Goal: Task Accomplishment & Management: Manage account settings

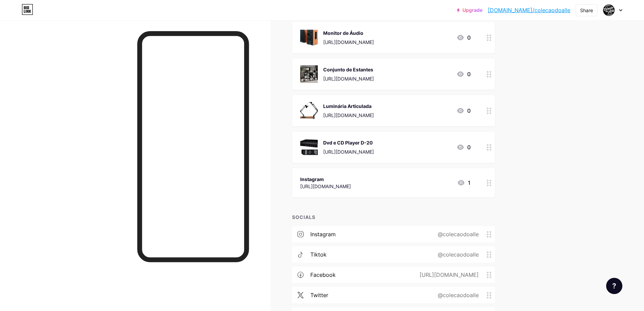
scroll to position [305, 0]
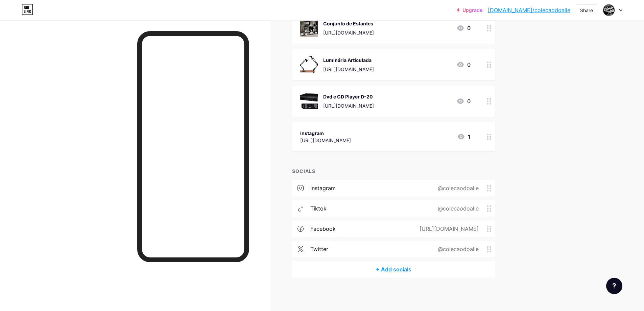
drag, startPoint x: 336, startPoint y: 208, endPoint x: 368, endPoint y: 203, distance: 32.8
click at [368, 203] on div "tiktok @colecaodoalle" at bounding box center [393, 208] width 203 height 16
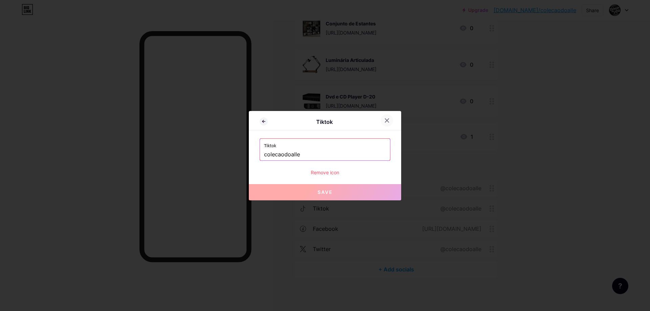
click at [387, 119] on icon at bounding box center [386, 120] width 5 height 5
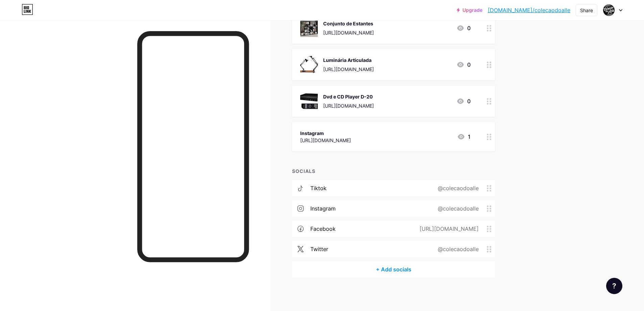
click at [402, 190] on div "tiktok @colecaodoalle" at bounding box center [393, 188] width 203 height 16
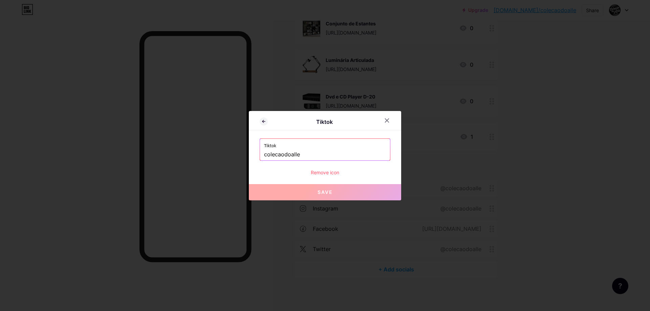
click at [327, 147] on label "Tiktok" at bounding box center [325, 144] width 122 height 10
click at [320, 155] on input "colecaodoalle" at bounding box center [325, 155] width 122 height 12
drag, startPoint x: 306, startPoint y: 155, endPoint x: 248, endPoint y: 152, distance: 58.2
click at [248, 152] on div "Tiktok Tiktok colecaodoalle Remove icon Save" at bounding box center [325, 155] width 650 height 311
click at [385, 122] on icon at bounding box center [386, 120] width 5 height 5
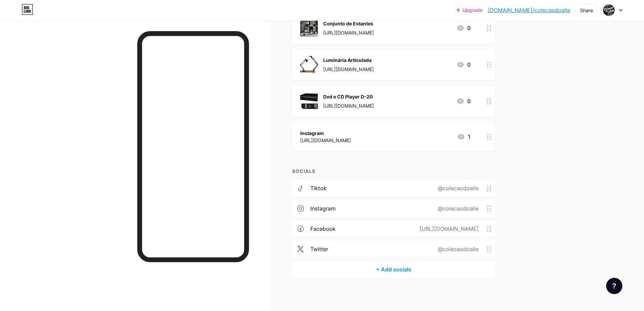
click at [452, 183] on div "tiktok @colecaodoalle" at bounding box center [393, 188] width 203 height 16
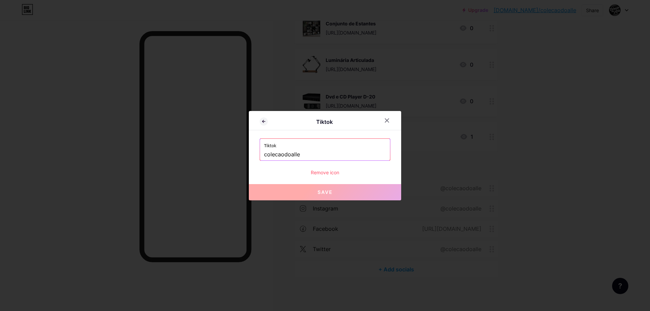
drag, startPoint x: 305, startPoint y: 153, endPoint x: 85, endPoint y: 136, distance: 220.9
click at [85, 136] on div "Tiktok Tiktok colecaodoalle Remove icon Save" at bounding box center [325, 155] width 650 height 311
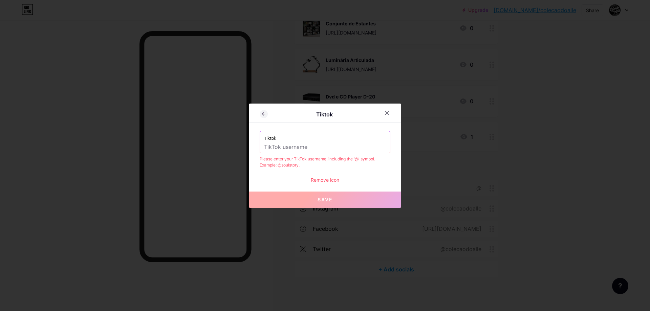
click at [327, 182] on div "Remove icon" at bounding box center [324, 179] width 131 height 7
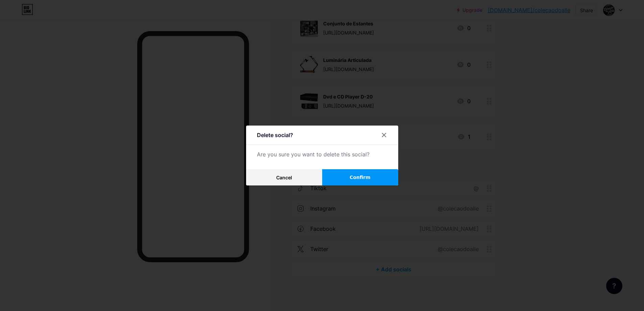
click at [352, 178] on button "Confirm" at bounding box center [360, 177] width 76 height 16
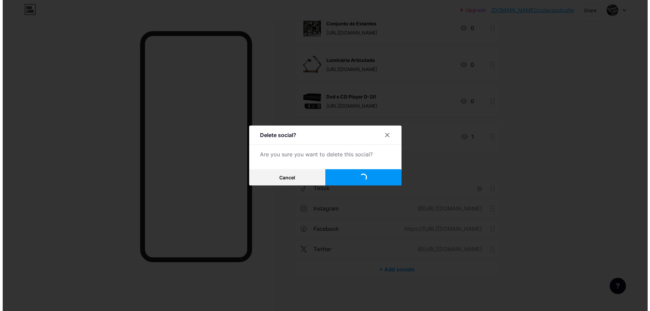
scroll to position [285, 0]
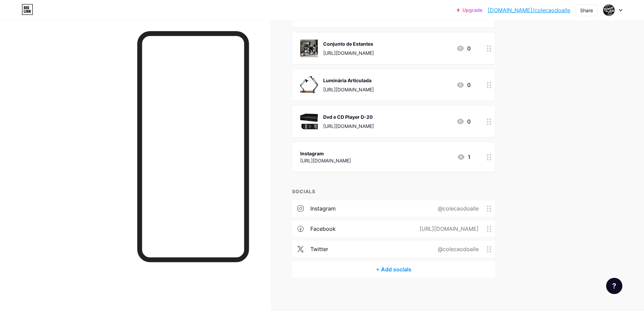
click at [403, 271] on div "+ Add socials" at bounding box center [393, 269] width 203 height 16
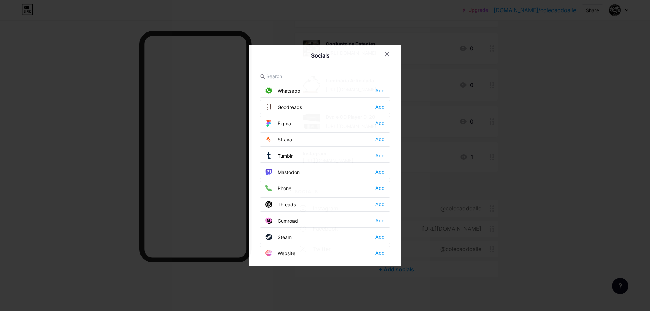
scroll to position [609, 0]
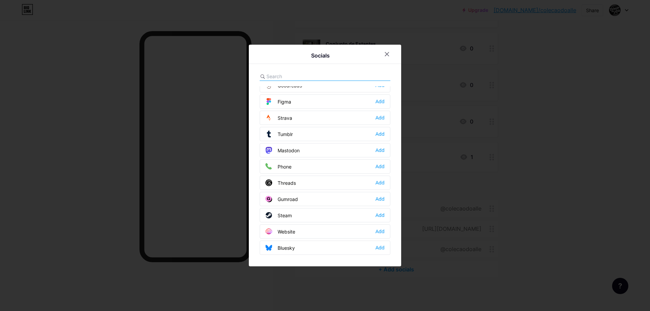
click at [301, 72] on div "Socials Email Add Facebook Edit Twitter Edit Instagram Edit Youtube Add Buy Me …" at bounding box center [325, 156] width 152 height 222
click at [295, 77] on input "text" at bounding box center [303, 76] width 75 height 7
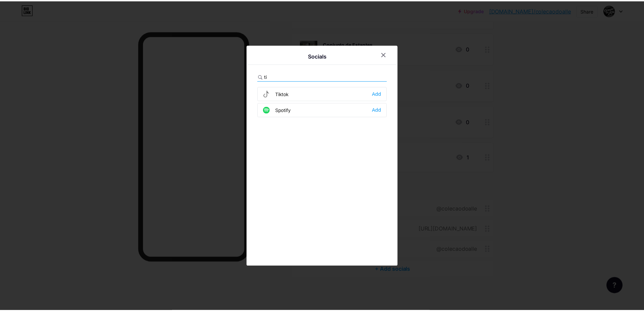
scroll to position [0, 0]
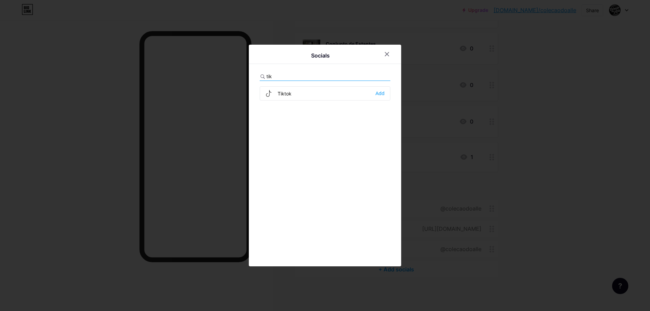
type input "tik"
click at [289, 91] on div "Tiktok" at bounding box center [278, 93] width 26 height 7
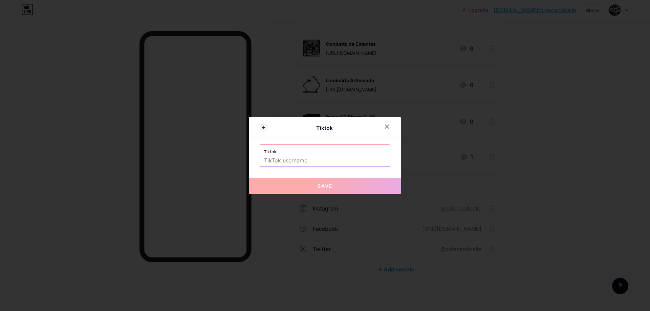
click at [348, 162] on input "text" at bounding box center [325, 161] width 122 height 12
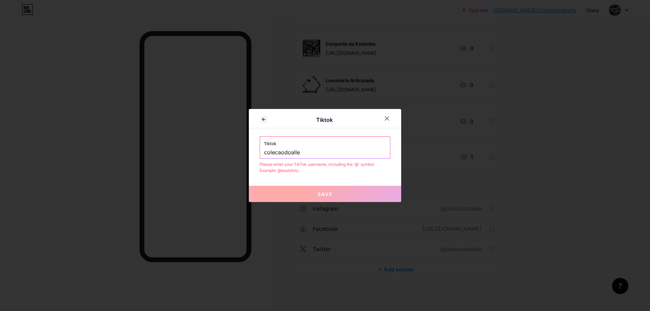
click at [315, 154] on input "colecaodoalle" at bounding box center [325, 153] width 122 height 12
click at [264, 154] on input "colecaodoalle" at bounding box center [325, 153] width 122 height 12
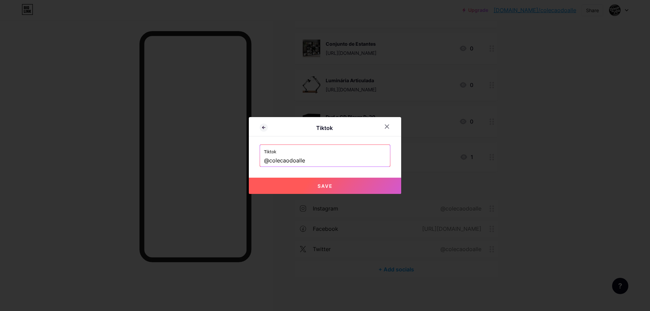
click at [320, 182] on button "Save" at bounding box center [325, 186] width 152 height 16
type input "[URL][DOMAIN_NAME]"
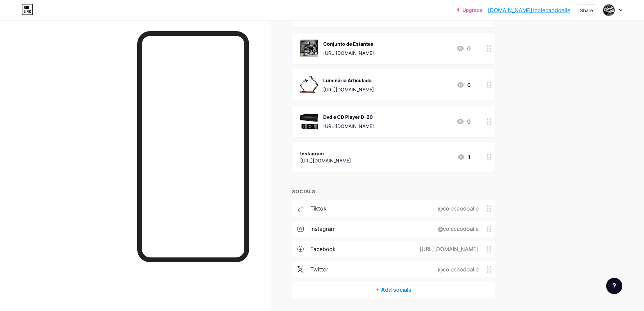
click at [366, 211] on div "tiktok @colecaodoalle" at bounding box center [393, 208] width 203 height 16
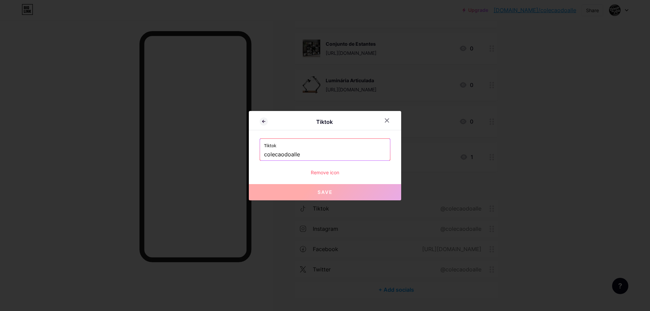
drag, startPoint x: 327, startPoint y: 157, endPoint x: 221, endPoint y: 151, distance: 106.1
click at [221, 151] on div "Tiktok Tiktok colecaodoalle Remove icon Save" at bounding box center [325, 155] width 650 height 311
paste input "[URL][DOMAIN_NAME]"
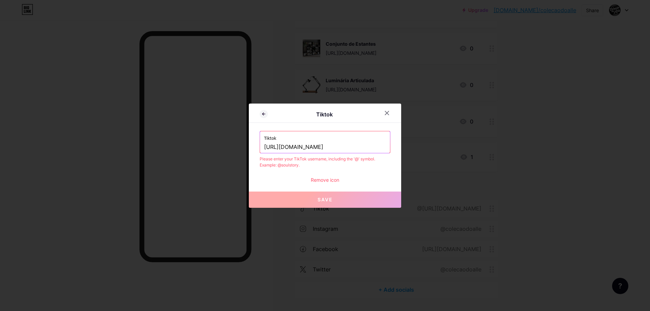
type input "[URL][DOMAIN_NAME]"
click at [331, 181] on div "Remove icon" at bounding box center [324, 179] width 131 height 7
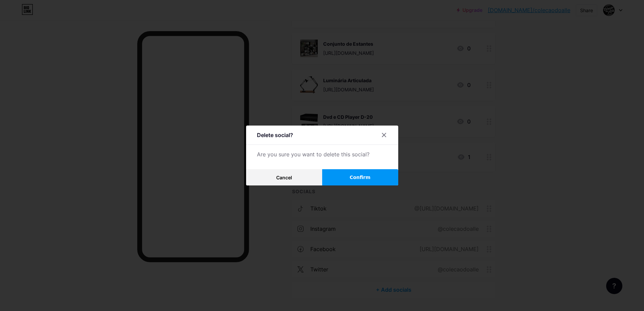
click at [357, 176] on span "Confirm" at bounding box center [360, 177] width 21 height 7
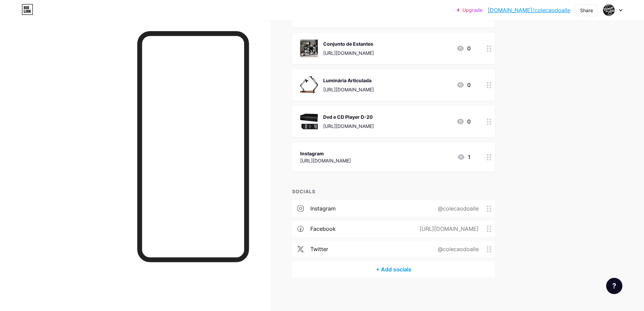
click at [401, 267] on div "+ Add socials" at bounding box center [393, 269] width 203 height 16
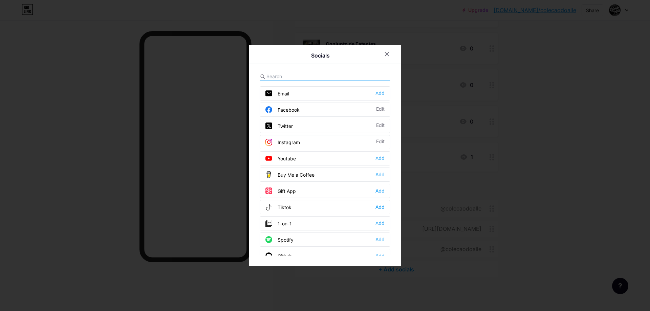
click at [296, 74] on input "text" at bounding box center [303, 76] width 75 height 7
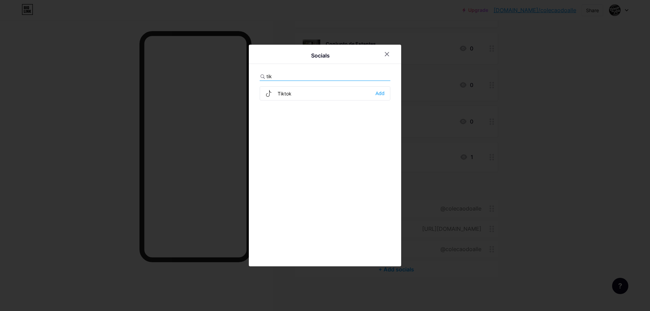
type input "tik"
click at [308, 91] on div "Tiktok Add" at bounding box center [324, 93] width 131 height 14
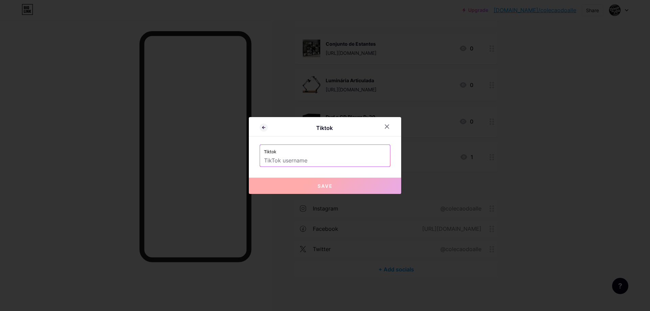
click at [322, 160] on input "text" at bounding box center [325, 161] width 122 height 12
paste input "[URL][DOMAIN_NAME]"
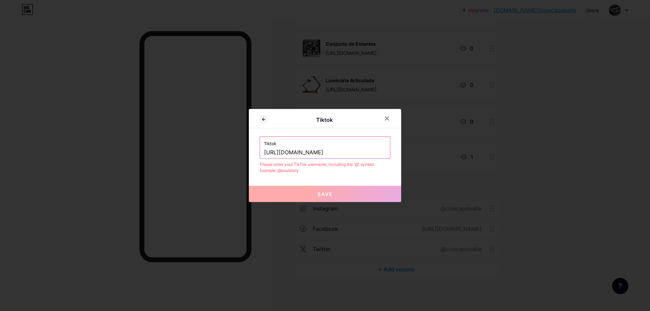
click at [331, 196] on span "Save" at bounding box center [324, 194] width 15 height 6
click at [367, 170] on div "Please enter your TikTok username, including the '@' symbol. Example: @soulstor…" at bounding box center [324, 167] width 131 height 12
drag, startPoint x: 325, startPoint y: 154, endPoint x: 243, endPoint y: 153, distance: 82.2
click at [243, 153] on div "Tiktok Tiktok [URL][DOMAIN_NAME] Please enter your TikTok username, including t…" at bounding box center [325, 155] width 650 height 311
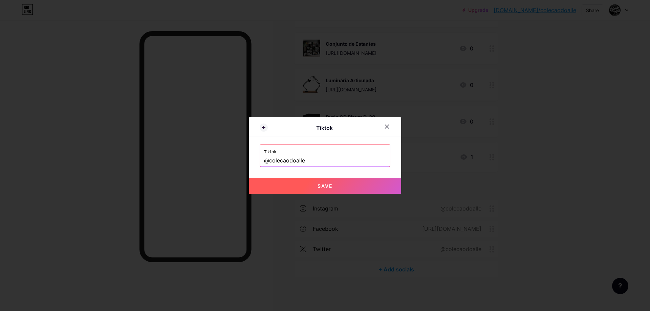
click at [328, 184] on span "Save" at bounding box center [324, 186] width 15 height 6
type input "[URL][DOMAIN_NAME]"
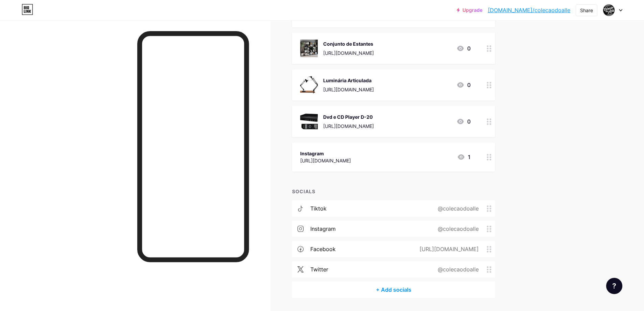
click at [341, 206] on div "tiktok @colecaodoalle" at bounding box center [393, 208] width 203 height 16
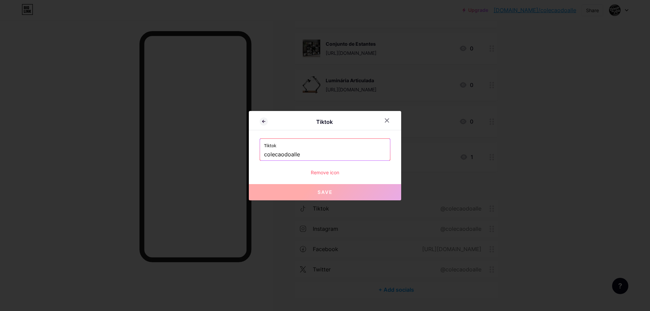
click at [336, 171] on div "Remove icon" at bounding box center [324, 172] width 131 height 7
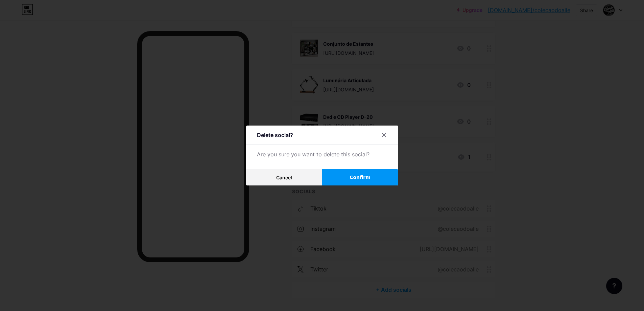
click at [354, 175] on span "Confirm" at bounding box center [360, 177] width 21 height 7
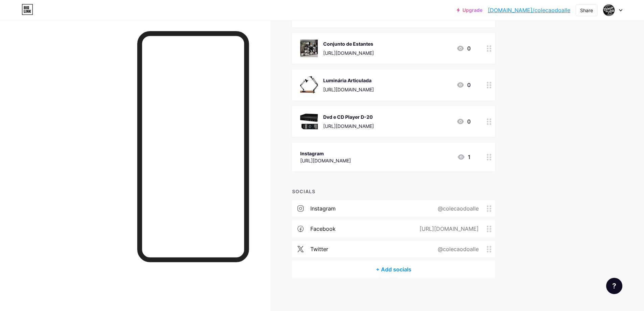
click at [460, 206] on div "@colecaodoalle" at bounding box center [457, 208] width 60 height 8
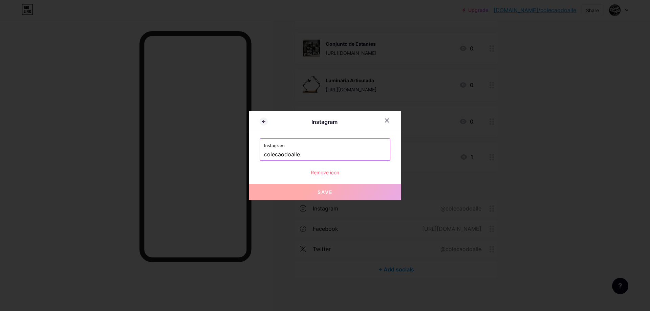
drag, startPoint x: 302, startPoint y: 156, endPoint x: 200, endPoint y: 146, distance: 102.0
click at [200, 146] on div "Instagram Instagram colecaodoalle Remove icon Save" at bounding box center [325, 155] width 650 height 311
click at [280, 121] on div "Instagram" at bounding box center [324, 122] width 113 height 8
click at [388, 122] on icon at bounding box center [387, 120] width 4 height 4
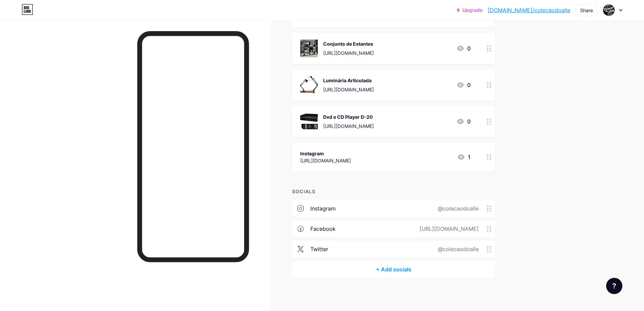
click at [477, 228] on div "[URL][DOMAIN_NAME]" at bounding box center [448, 229] width 78 height 8
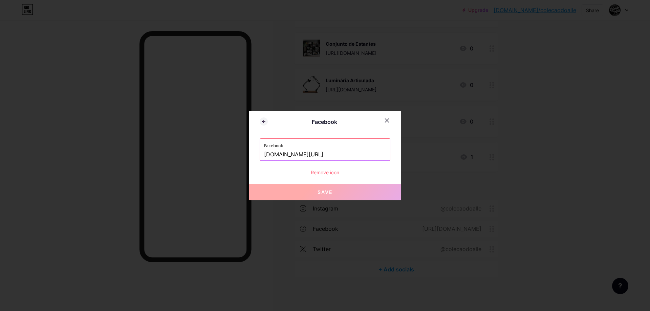
drag, startPoint x: 364, startPoint y: 155, endPoint x: 152, endPoint y: 139, distance: 212.0
click at [152, 139] on div "Facebook Facebook [DOMAIN_NAME][URL] Remove icon Save" at bounding box center [325, 155] width 650 height 311
click at [386, 122] on icon at bounding box center [386, 120] width 5 height 5
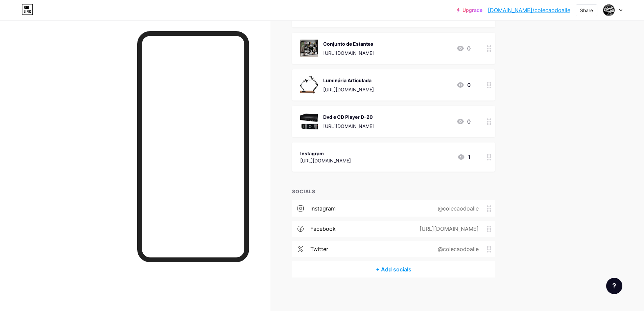
click at [275, 73] on div "Links Posts Design Subscribers Stats Settings + ADD LINK + ADD EMBED + Add head…" at bounding box center [262, 23] width 524 height 576
click at [462, 248] on div "@colecaodoalle" at bounding box center [457, 249] width 60 height 8
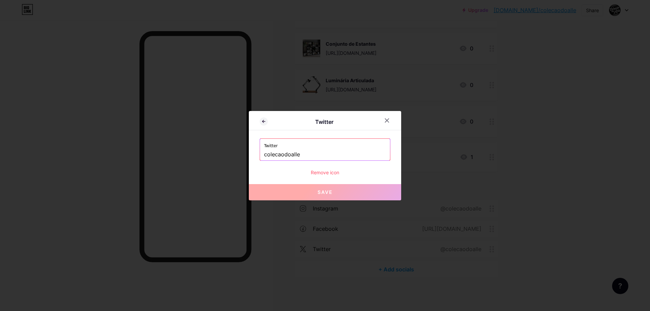
drag, startPoint x: 317, startPoint y: 154, endPoint x: 210, endPoint y: 152, distance: 106.6
click at [210, 152] on div "Twitter Twitter colecaodoalle Remove icon Save" at bounding box center [325, 155] width 650 height 311
click at [283, 119] on div "Twitter" at bounding box center [324, 122] width 113 height 8
click at [386, 121] on icon at bounding box center [386, 120] width 5 height 5
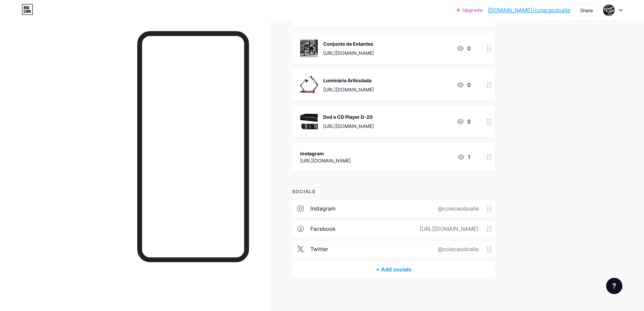
click at [357, 205] on div "instagram @colecaodoalle" at bounding box center [393, 208] width 203 height 16
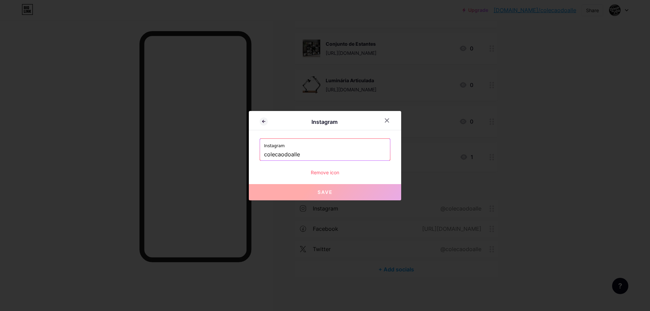
click at [331, 170] on div "Remove icon" at bounding box center [324, 172] width 131 height 7
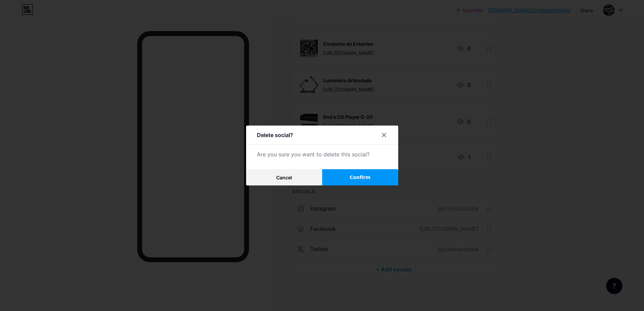
click at [343, 176] on button "Confirm" at bounding box center [360, 177] width 76 height 16
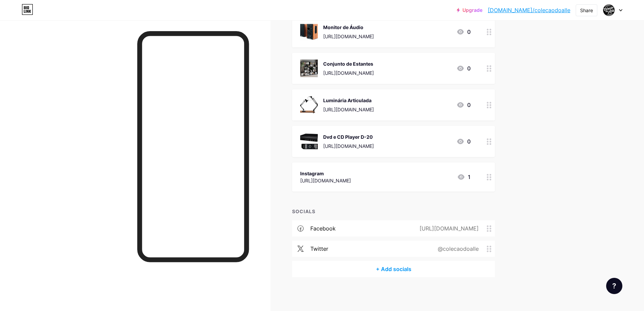
scroll to position [265, 0]
click at [464, 232] on div "[URL][DOMAIN_NAME]" at bounding box center [448, 229] width 78 height 8
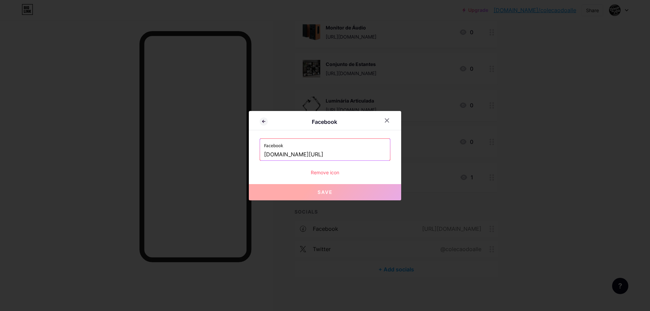
click at [328, 173] on div "Remove icon" at bounding box center [324, 172] width 131 height 7
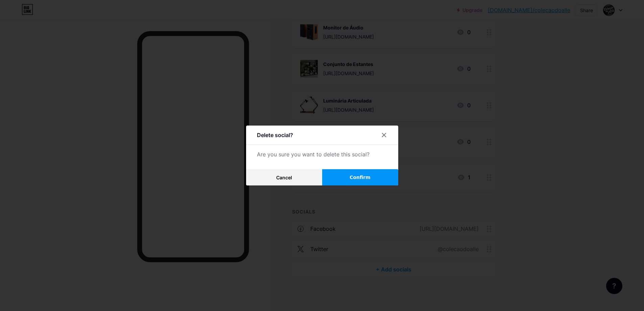
click at [360, 174] on span "Confirm" at bounding box center [360, 177] width 21 height 7
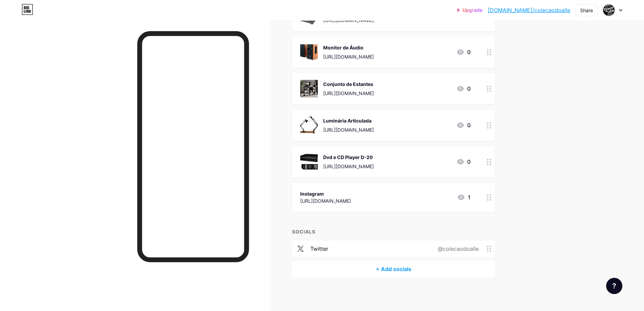
scroll to position [244, 0]
click at [405, 252] on div "twitter @colecaodoalle" at bounding box center [393, 249] width 203 height 16
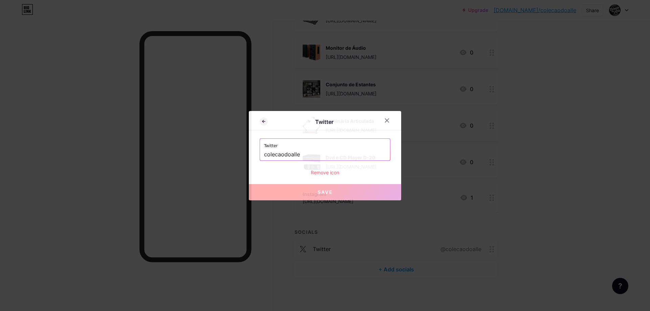
click at [321, 169] on div "Remove icon" at bounding box center [324, 172] width 131 height 7
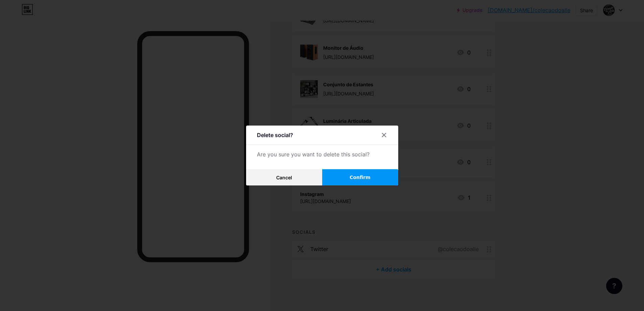
click at [360, 182] on button "Confirm" at bounding box center [360, 177] width 76 height 16
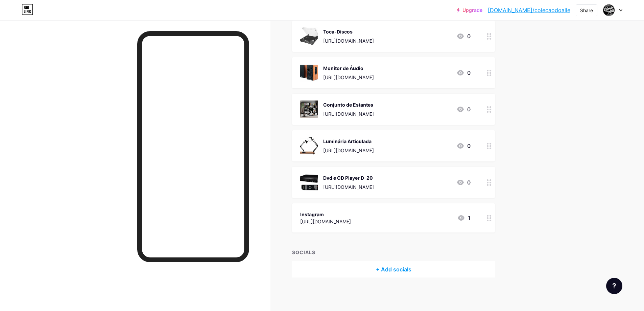
click at [410, 270] on div "+ Add socials" at bounding box center [393, 269] width 203 height 16
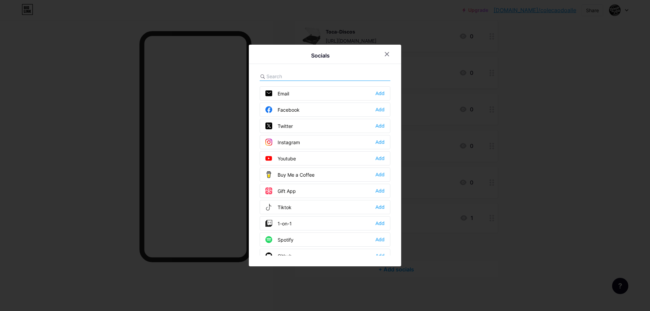
click at [329, 75] on input "text" at bounding box center [303, 76] width 75 height 7
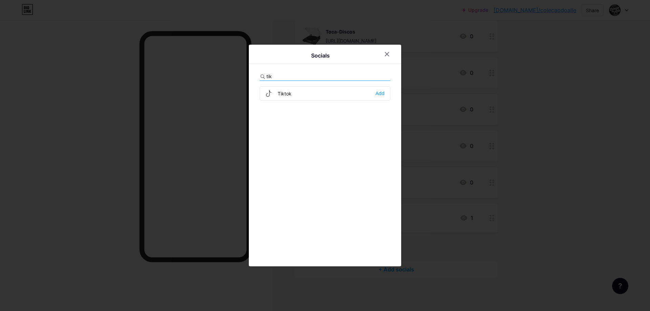
type input "tik"
click at [339, 92] on div "Tiktok Add" at bounding box center [324, 93] width 131 height 14
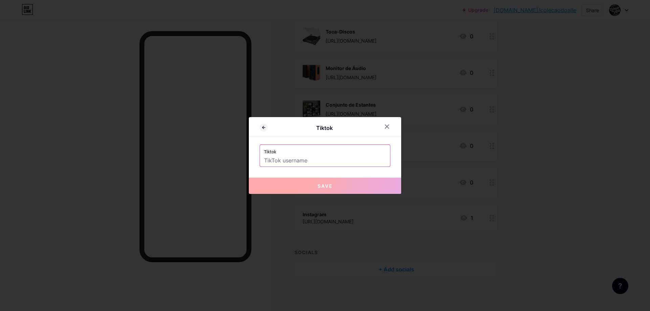
click at [307, 160] on input "text" at bounding box center [325, 161] width 122 height 12
paste input "colecaodoalle"
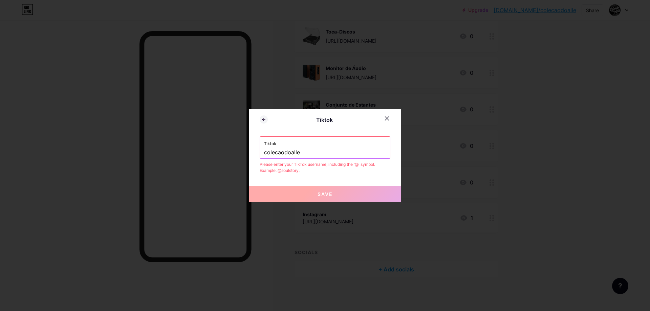
click at [265, 152] on input "colecaodoalle" at bounding box center [325, 153] width 122 height 12
drag, startPoint x: 262, startPoint y: 153, endPoint x: 180, endPoint y: 153, distance: 81.2
click at [180, 153] on div "Tiktok Tiktok colecaodoalle Please enter your TikTok username, including the '@…" at bounding box center [325, 155] width 650 height 311
paste input "[URL][DOMAIN_NAME]"
click at [320, 156] on input "[URL][DOMAIN_NAME]" at bounding box center [325, 153] width 122 height 12
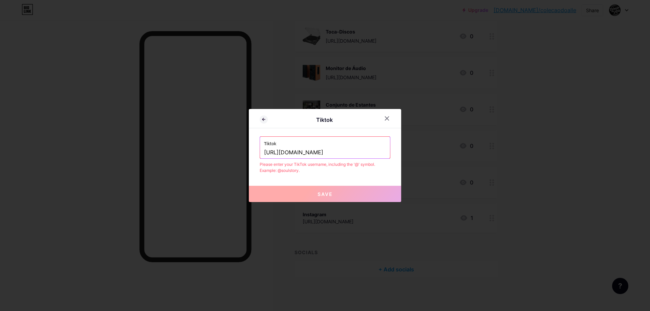
drag, startPoint x: 324, startPoint y: 153, endPoint x: 150, endPoint y: 131, distance: 176.3
click at [150, 131] on div "Tiktok Tiktok [URL][DOMAIN_NAME] Please enter your TikTok username, including t…" at bounding box center [325, 155] width 650 height 311
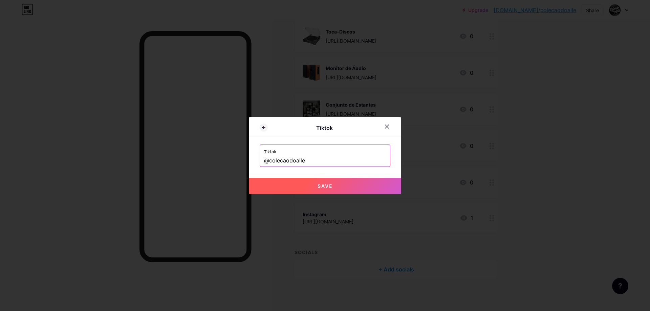
click at [332, 184] on span "Save" at bounding box center [324, 186] width 15 height 6
type input "[URL][DOMAIN_NAME]"
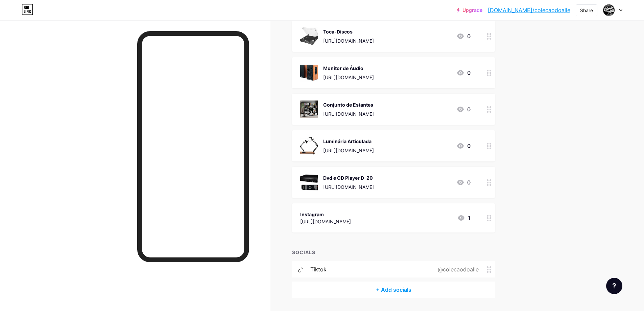
click at [405, 291] on div "+ Add socials" at bounding box center [393, 289] width 203 height 16
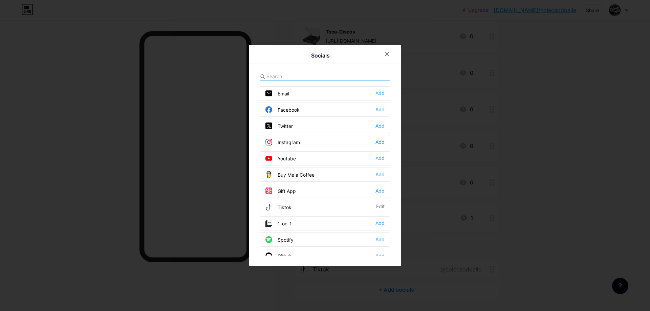
click at [326, 141] on div "Instagram Add" at bounding box center [324, 142] width 131 height 14
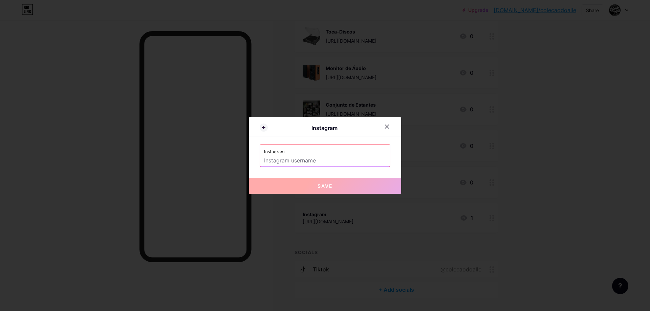
click at [330, 161] on input "text" at bounding box center [325, 161] width 122 height 12
paste input "[URL][DOMAIN_NAME]"
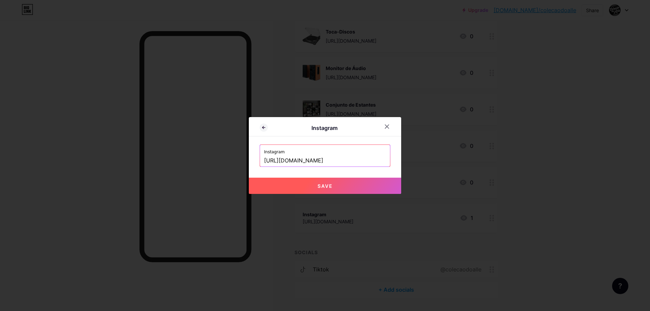
drag, startPoint x: 325, startPoint y: 161, endPoint x: 237, endPoint y: 164, distance: 87.7
click at [237, 164] on div "Instagram Instagram [URL][DOMAIN_NAME] Save" at bounding box center [325, 155] width 650 height 311
click at [360, 185] on button "Save" at bounding box center [325, 186] width 152 height 16
type input "[URL][DOMAIN_NAME]"
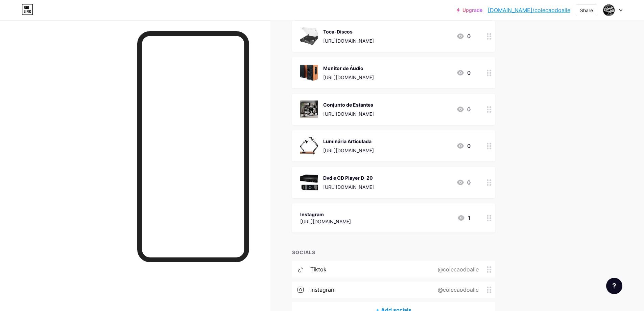
scroll to position [265, 0]
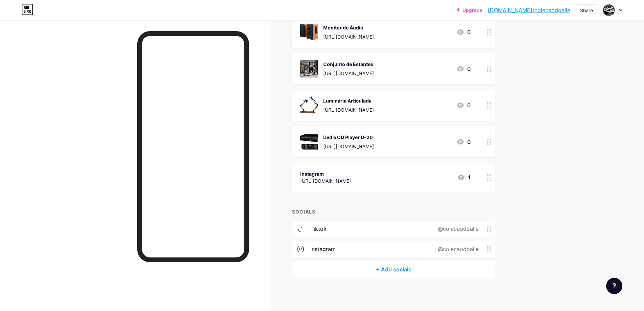
click at [397, 269] on div "+ Add socials" at bounding box center [393, 269] width 203 height 16
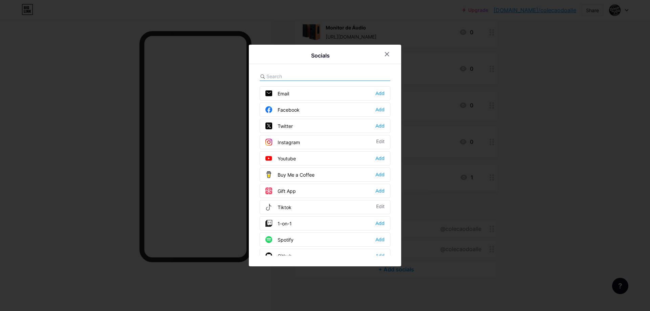
click at [299, 110] on div "Facebook" at bounding box center [282, 109] width 34 height 7
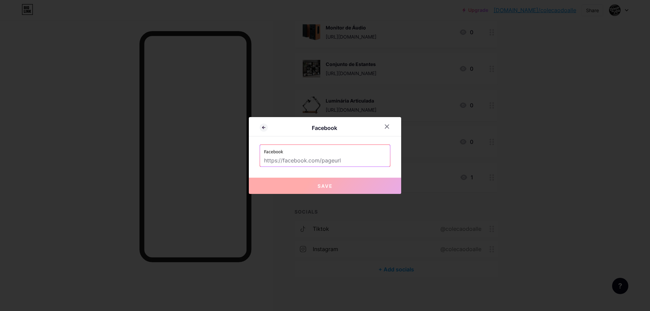
click at [282, 127] on div "Facebook" at bounding box center [324, 128] width 113 height 8
click at [293, 159] on input "text" at bounding box center [325, 161] width 122 height 12
paste input "[DOMAIN_NAME][URL]"
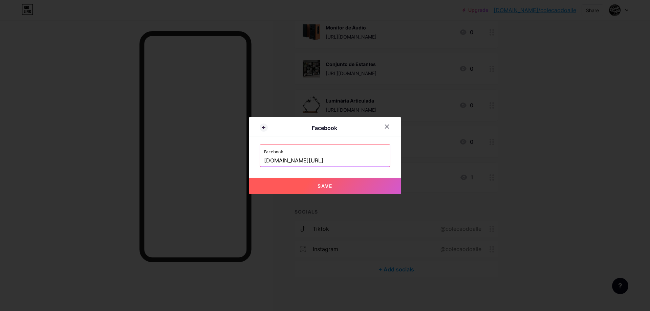
click at [353, 182] on button "Save" at bounding box center [325, 186] width 152 height 16
type input "[URL][DOMAIN_NAME]"
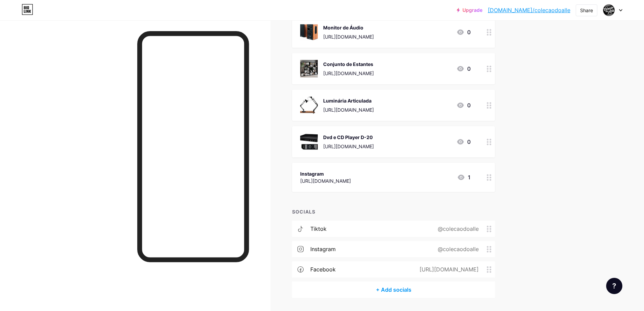
click at [400, 290] on div "+ Add socials" at bounding box center [393, 289] width 203 height 16
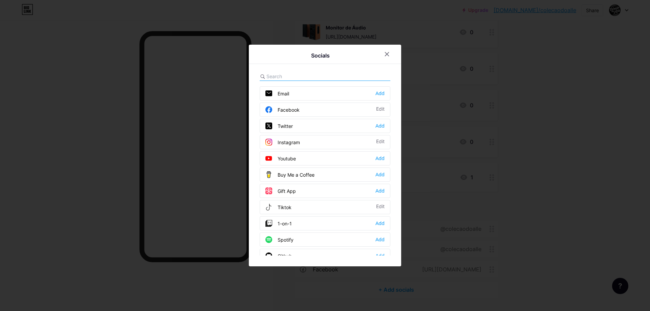
click at [287, 74] on input "text" at bounding box center [303, 76] width 75 height 7
type input "x"
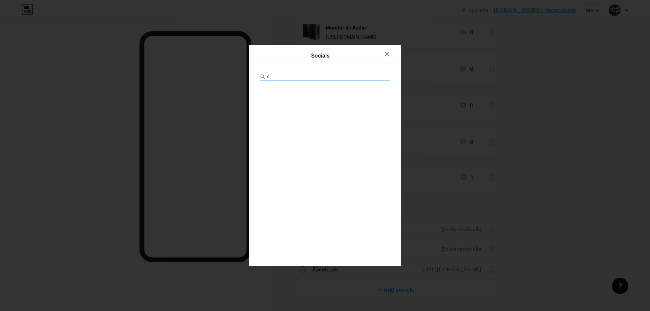
drag, startPoint x: 287, startPoint y: 74, endPoint x: 212, endPoint y: 75, distance: 74.4
click at [212, 75] on div "Socials x" at bounding box center [325, 155] width 650 height 311
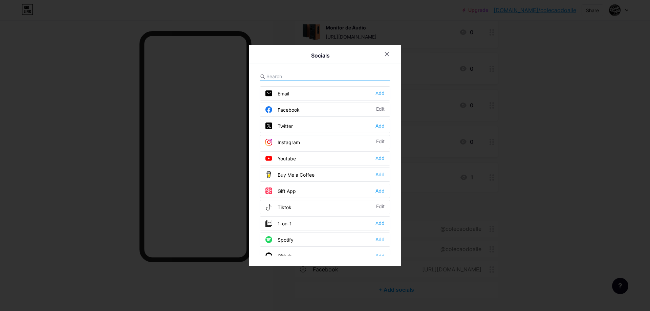
click at [300, 124] on div "Twitter Add" at bounding box center [324, 126] width 131 height 14
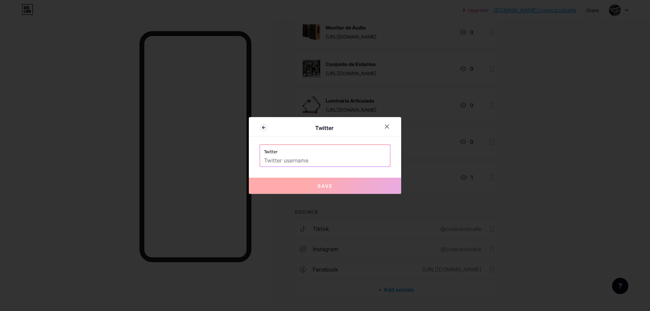
click at [296, 162] on input "text" at bounding box center [325, 161] width 122 height 12
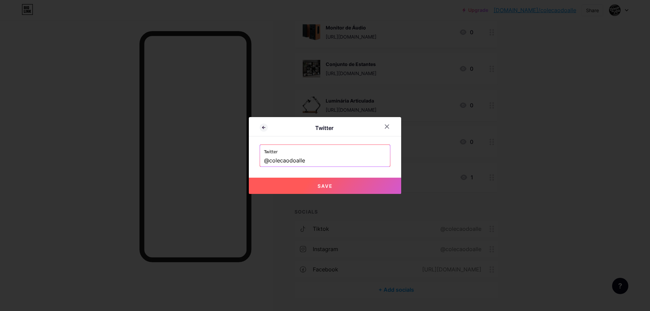
click at [331, 186] on span "Save" at bounding box center [324, 186] width 15 height 6
type input "[URL][DOMAIN_NAME]"
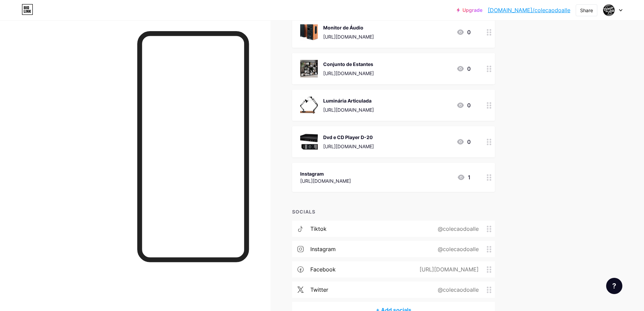
click at [489, 229] on circle at bounding box center [488, 229] width 2 height 2
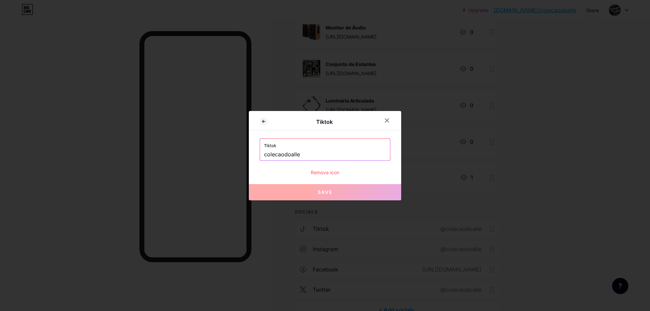
click at [318, 171] on div "Remove icon" at bounding box center [324, 172] width 131 height 7
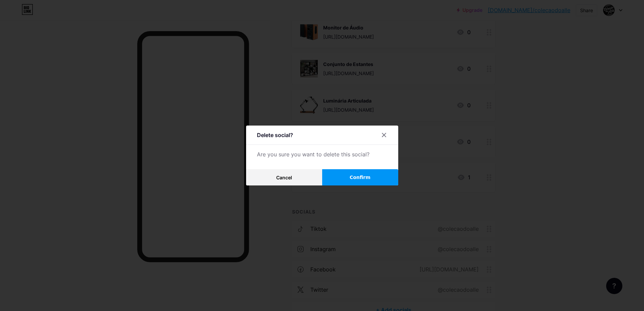
click at [358, 175] on span "Confirm" at bounding box center [360, 177] width 21 height 7
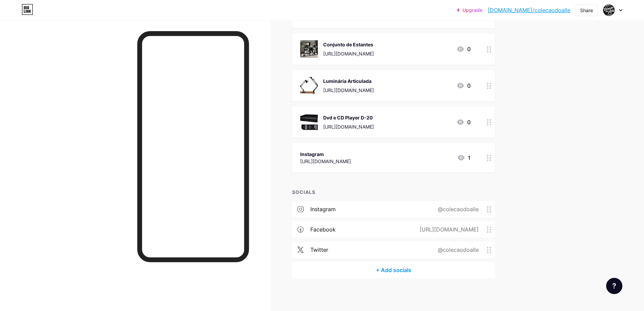
scroll to position [285, 0]
click at [399, 268] on div "+ Add socials" at bounding box center [393, 269] width 203 height 16
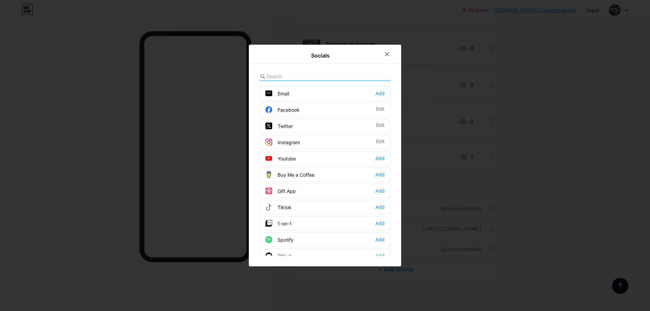
click at [289, 76] on input "text" at bounding box center [303, 76] width 75 height 7
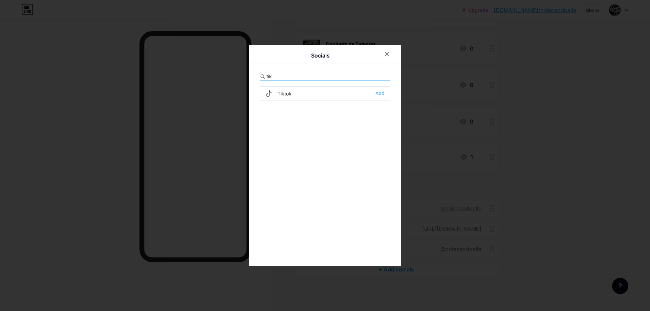
type input "tik"
click at [288, 92] on div "Tiktok" at bounding box center [278, 93] width 26 height 7
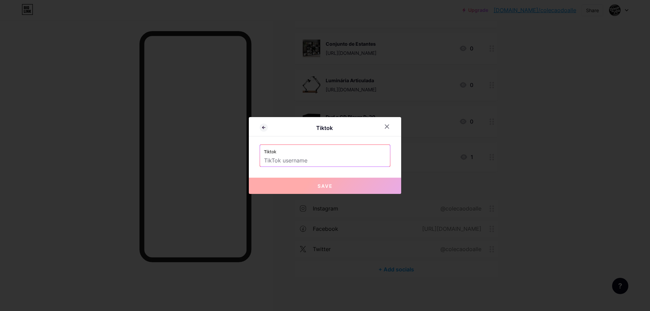
click at [330, 159] on input "text" at bounding box center [325, 161] width 122 height 12
paste input "[DOMAIN_NAME][URL]"
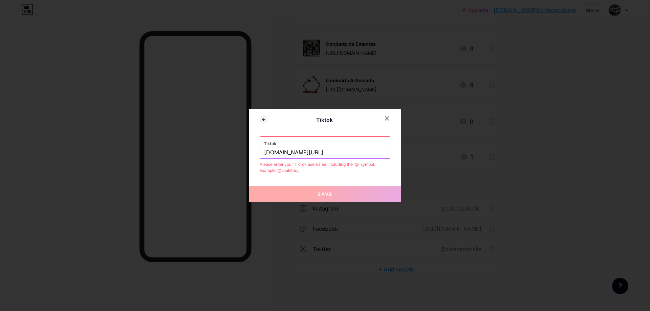
drag, startPoint x: 317, startPoint y: 153, endPoint x: 215, endPoint y: 150, distance: 101.5
click at [215, 150] on div "Tiktok Tiktok [DOMAIN_NAME][URL] Please enter your TikTok username, including t…" at bounding box center [325, 155] width 650 height 311
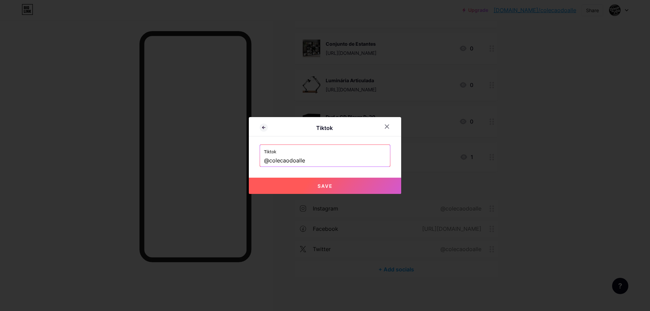
click at [314, 183] on button "Save" at bounding box center [325, 186] width 152 height 16
type input "[URL][DOMAIN_NAME]"
